Goal: Feedback & Contribution: Submit feedback/report problem

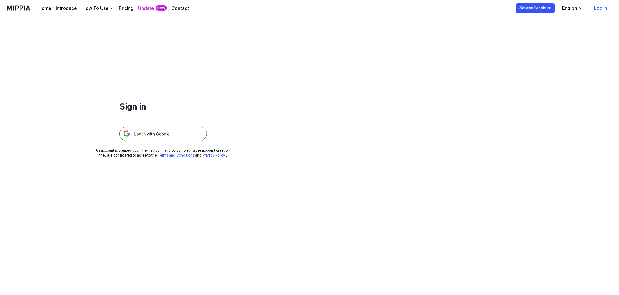
click at [606, 10] on link "Log in" at bounding box center [601, 8] width 22 height 16
click at [147, 132] on img at bounding box center [162, 133] width 87 height 15
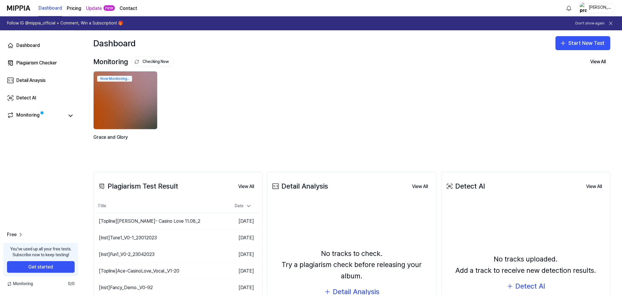
click at [129, 6] on link "Contact" at bounding box center [127, 8] width 17 height 7
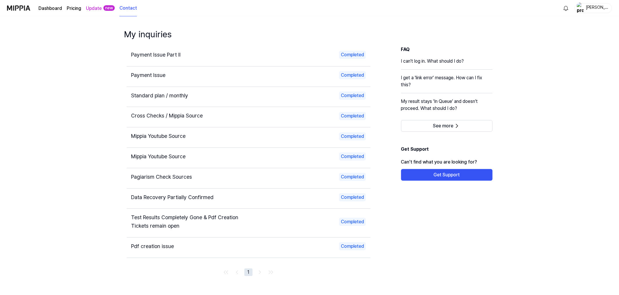
click at [231, 59] on div "Payment Issue Part II" at bounding box center [187, 55] width 112 height 8
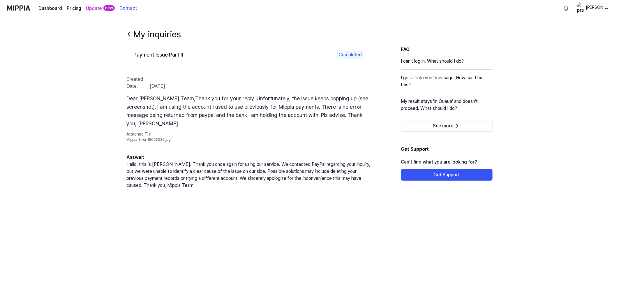
click at [597, 8] on div "Christian Ramke" at bounding box center [597, 8] width 23 height 6
click at [548, 48] on button "Log out" at bounding box center [586, 51] width 88 height 6
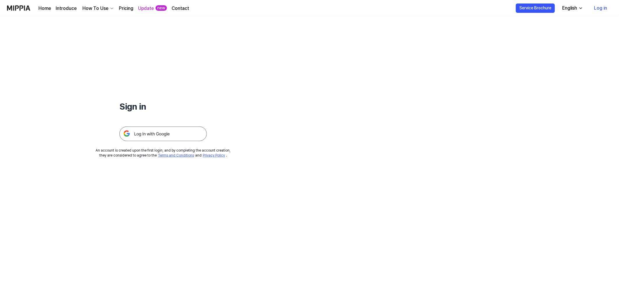
click at [164, 134] on img at bounding box center [162, 133] width 87 height 15
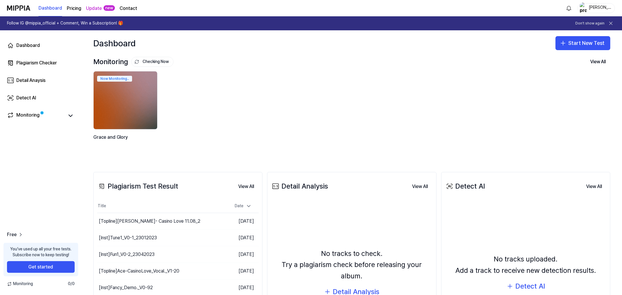
click at [69, 7] on page\) "Pricing" at bounding box center [74, 8] width 15 height 7
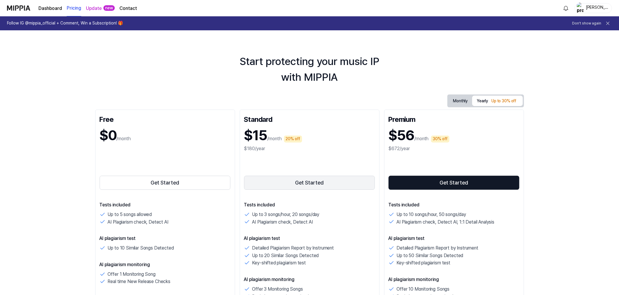
click at [316, 182] on button "Get Started" at bounding box center [309, 183] width 131 height 14
click at [592, 5] on div "[PERSON_NAME]" at bounding box center [597, 8] width 23 height 6
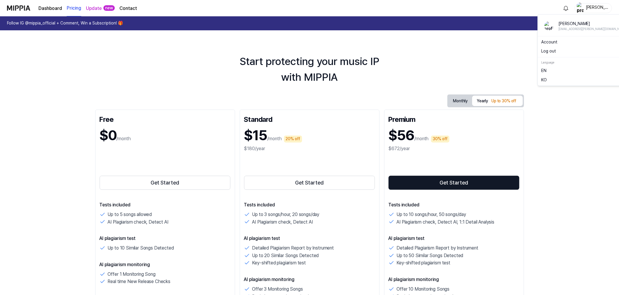
click at [554, 42] on link "Account" at bounding box center [586, 42] width 88 height 6
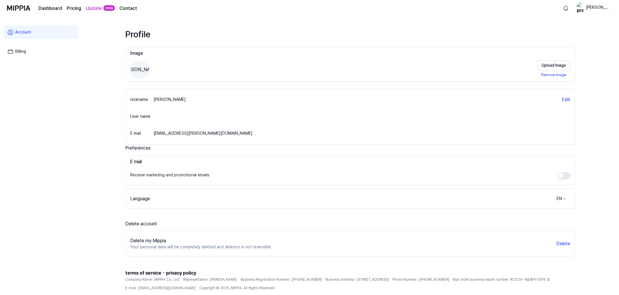
click at [46, 8] on link "Dashboard" at bounding box center [50, 8] width 24 height 7
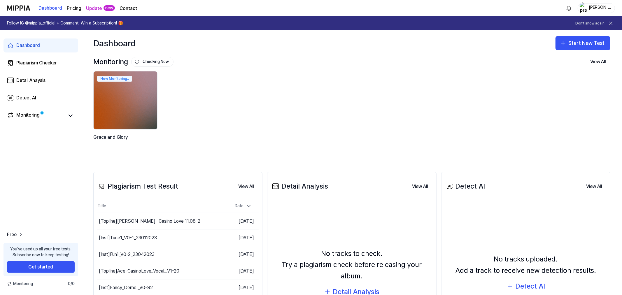
click at [69, 7] on page\) "Pricing" at bounding box center [74, 8] width 15 height 7
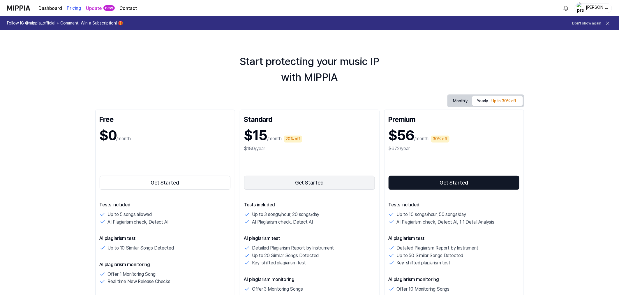
click at [309, 180] on button "Get Started" at bounding box center [309, 183] width 131 height 14
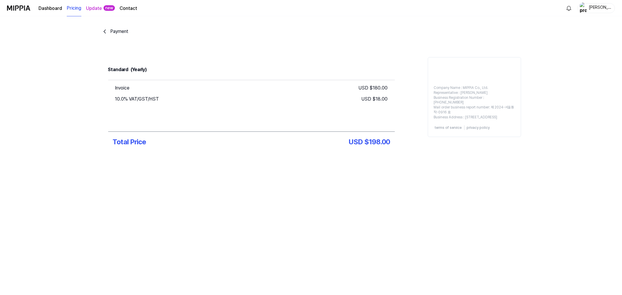
click at [351, 192] on div "Payment Standard (Yearly) Invoice USD $ 180.00 10.0% VAT/GST/HST USD $ 18.00 To…" at bounding box center [311, 105] width 420 height 178
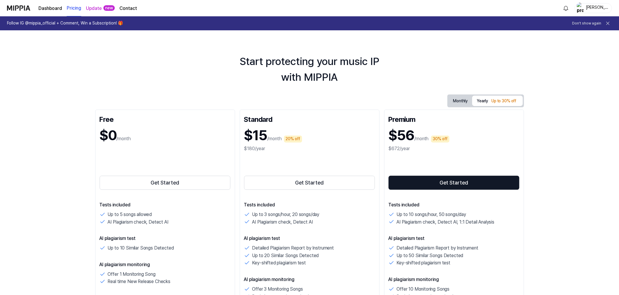
click at [124, 10] on link "Contact" at bounding box center [127, 8] width 17 height 7
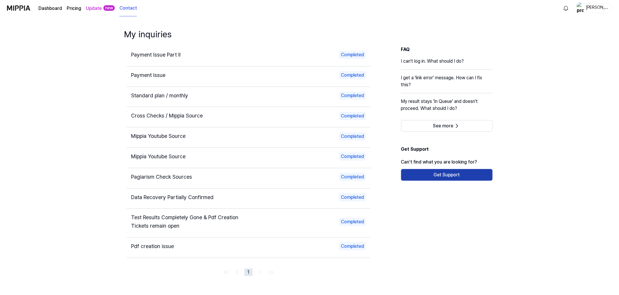
click at [444, 177] on button "Get Support" at bounding box center [447, 175] width 92 height 12
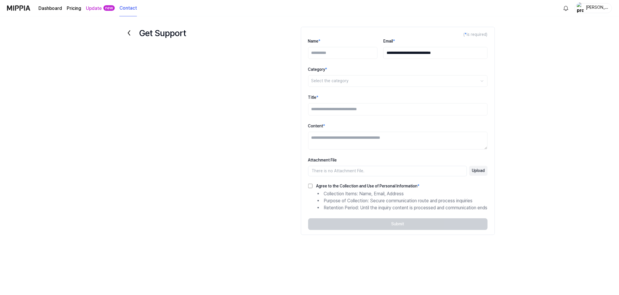
click at [342, 139] on textarea "Content *" at bounding box center [398, 141] width 180 height 18
click at [337, 110] on input "Title *" at bounding box center [398, 109] width 180 height 12
type input "**********"
click at [354, 81] on html "**********" at bounding box center [309, 147] width 619 height 295
select select "*******"
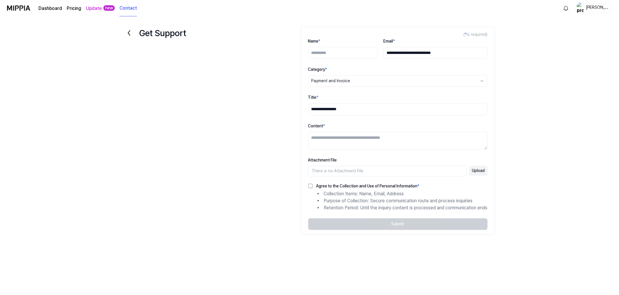
click at [341, 53] on input "Name *" at bounding box center [342, 53] width 69 height 12
type input "**********"
click at [330, 135] on textarea "Content *" at bounding box center [398, 141] width 180 height 18
type textarea "**********"
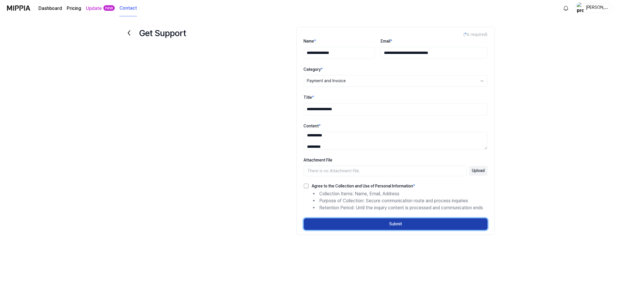
click at [378, 226] on button "Submit" at bounding box center [396, 224] width 184 height 12
select select
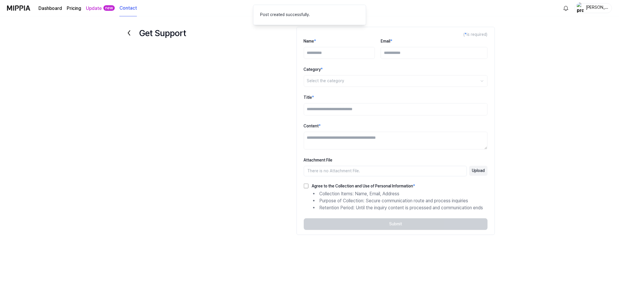
scroll to position [0, 0]
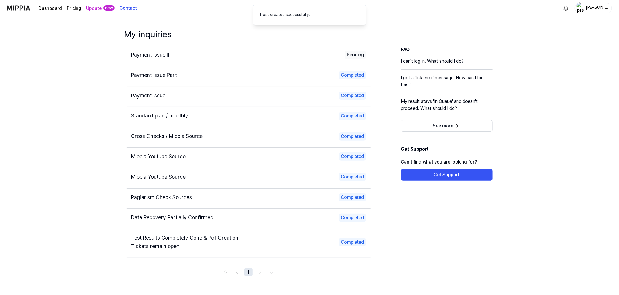
click at [161, 54] on span "Payment Issue III" at bounding box center [150, 55] width 39 height 6
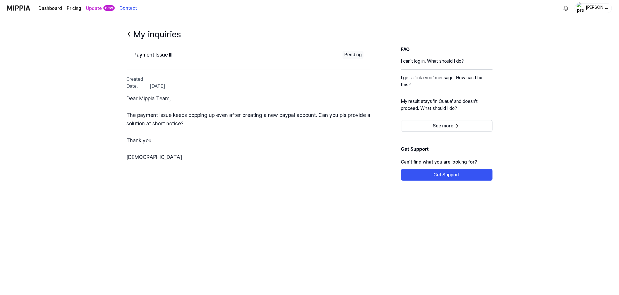
click at [599, 1] on div "Dashboard Pricing Update new Contact [DEMOGRAPHIC_DATA][PERSON_NAME]" at bounding box center [309, 8] width 605 height 16
click at [597, 6] on div "[PERSON_NAME]" at bounding box center [597, 8] width 23 height 6
click at [552, 52] on button "Log out" at bounding box center [586, 51] width 88 height 6
